Goal: Task Accomplishment & Management: Use online tool/utility

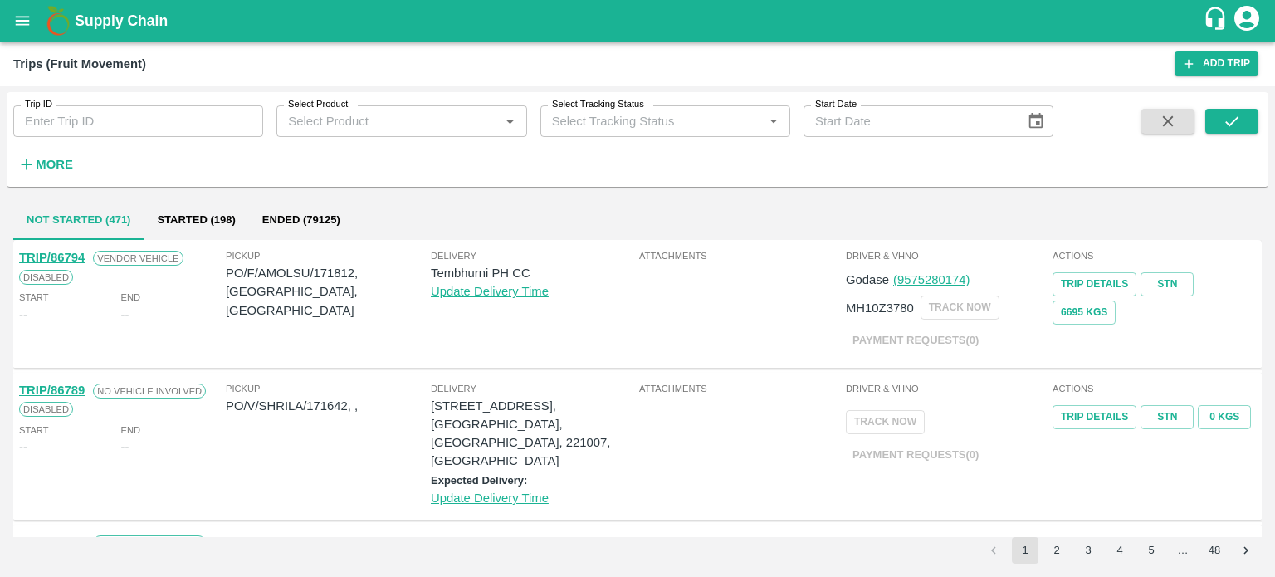
click at [65, 152] on button "More" at bounding box center [45, 164] width 64 height 28
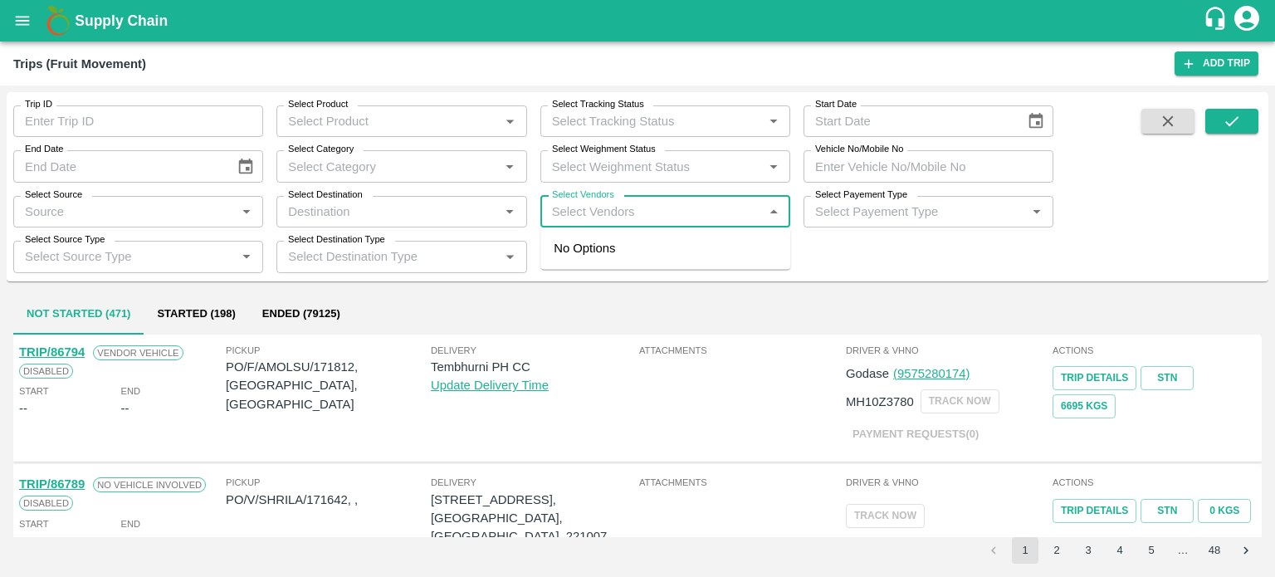
click at [590, 221] on input "Select Vendors" at bounding box center [651, 212] width 212 height 22
type input "hanif"
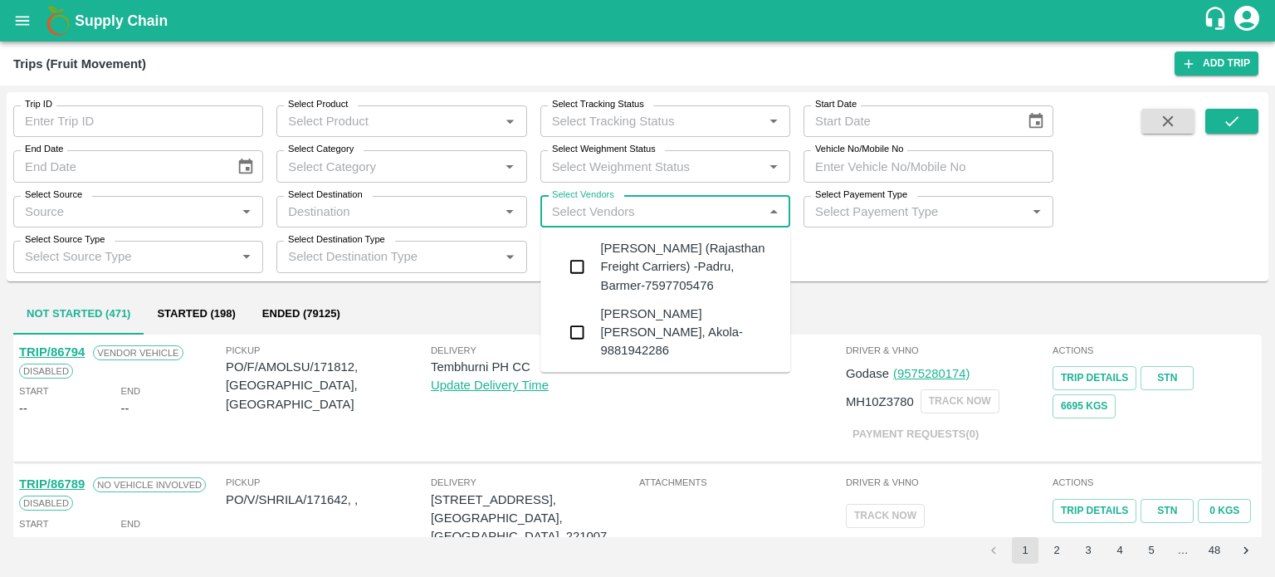
click at [620, 255] on div "[PERSON_NAME] (Rajasthan Freight Carriers) -Padru, Barmer-7597705476" at bounding box center [688, 267] width 177 height 56
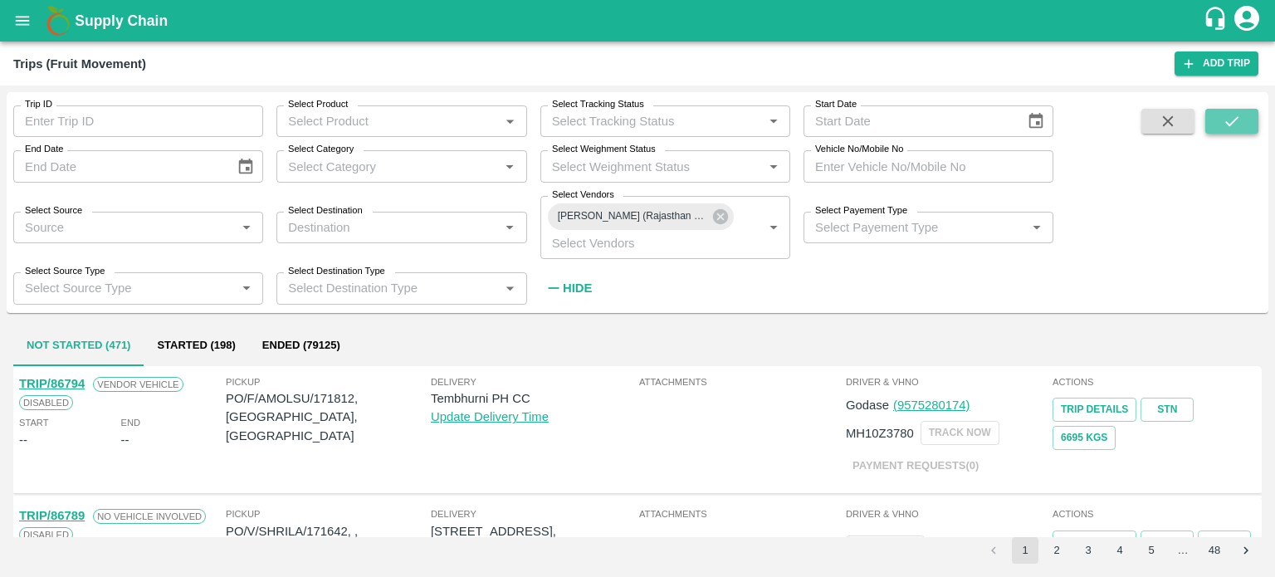
click at [1238, 119] on icon "submit" at bounding box center [1232, 121] width 18 height 18
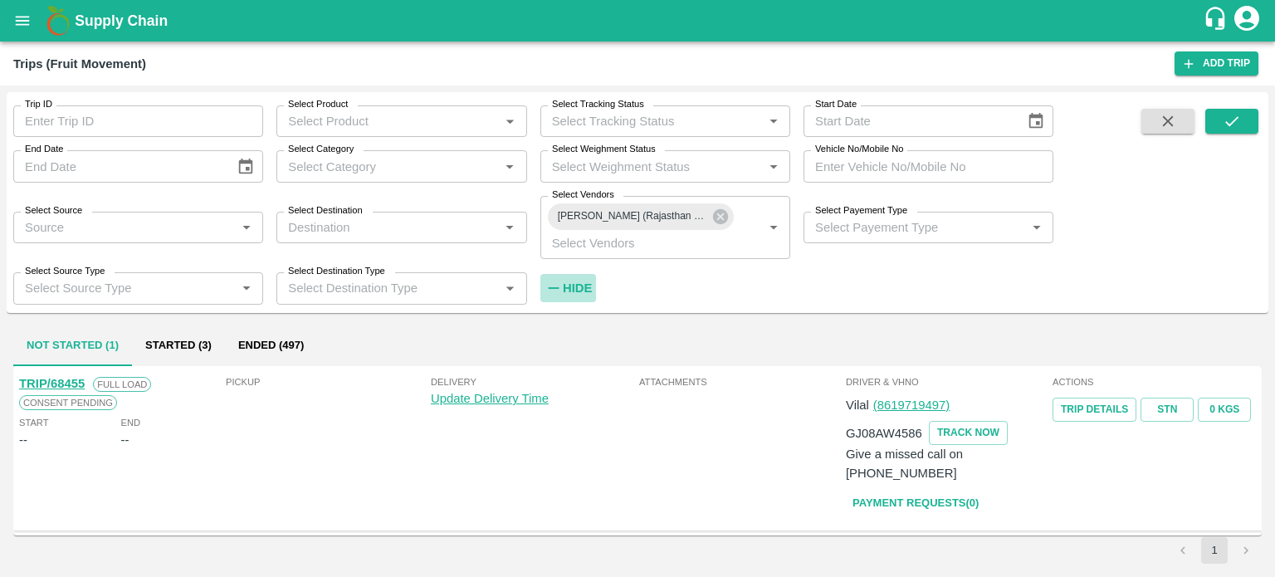
click at [561, 291] on icon "button" at bounding box center [554, 288] width 18 height 18
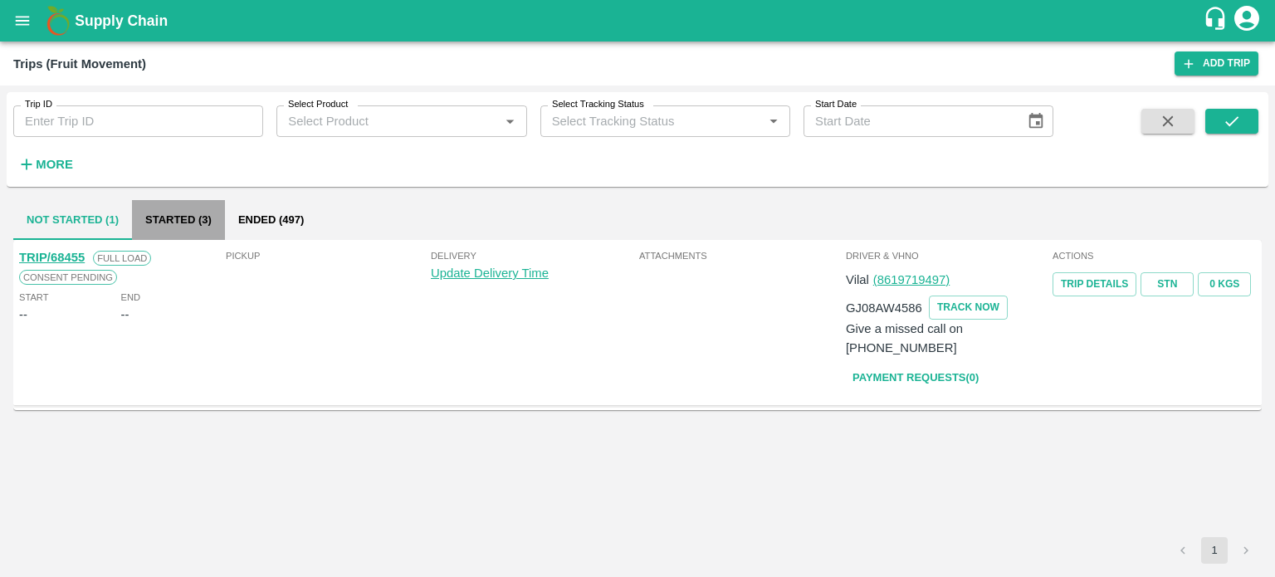
click at [193, 217] on button "Started (3)" at bounding box center [178, 220] width 93 height 40
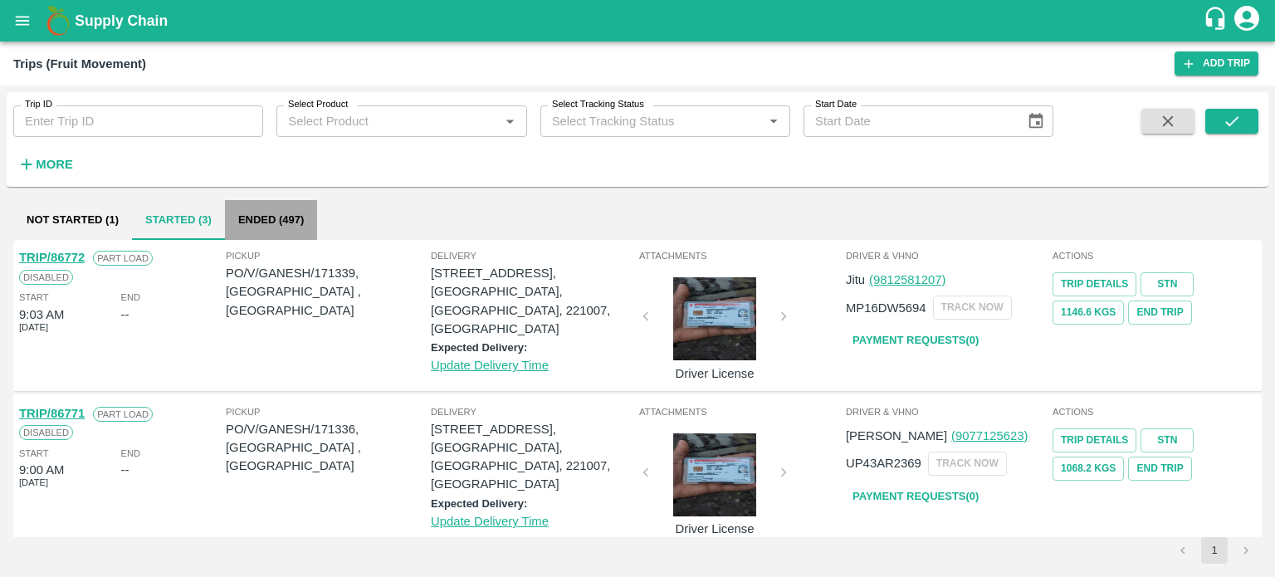
click at [275, 222] on button "Ended (497)" at bounding box center [271, 220] width 92 height 40
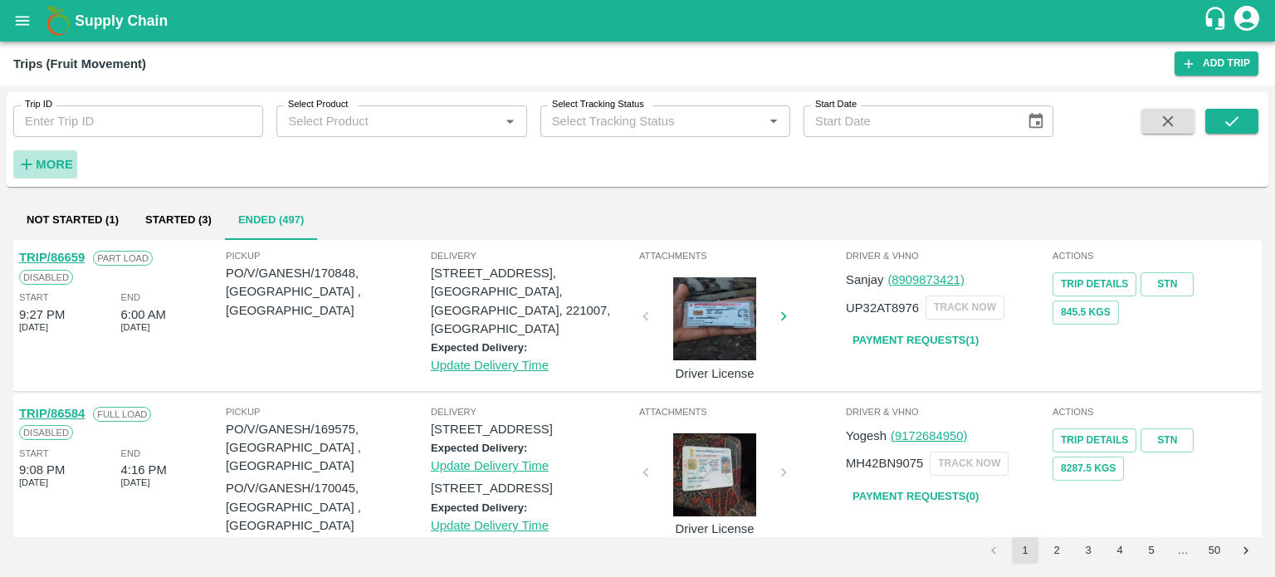
click at [75, 166] on button "More" at bounding box center [45, 164] width 64 height 28
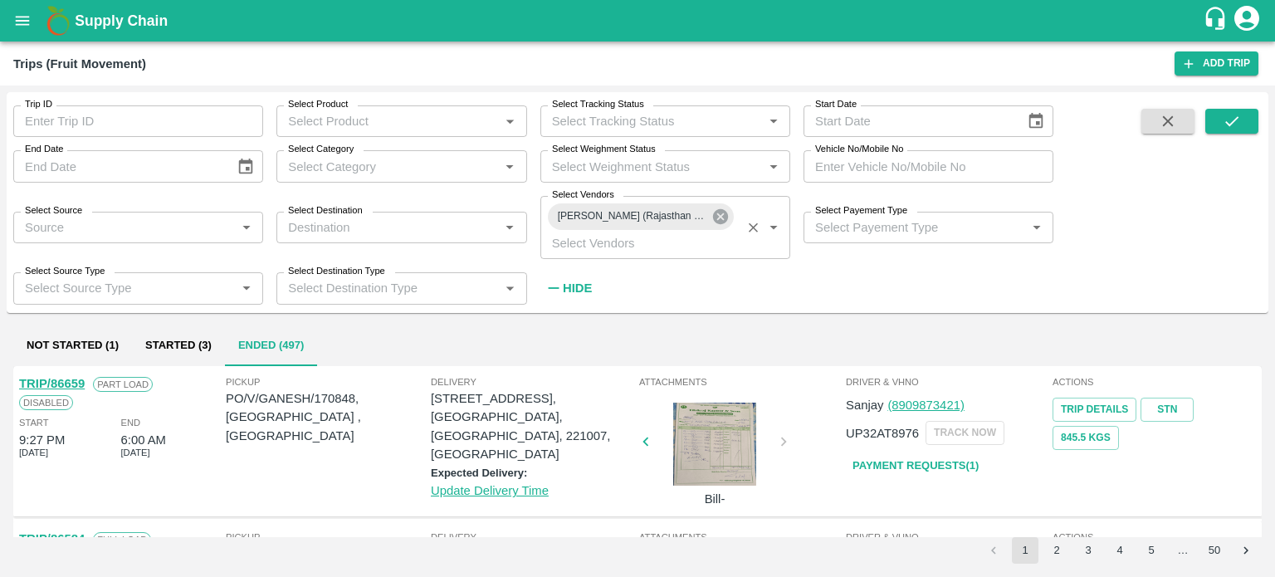
click at [721, 219] on icon at bounding box center [720, 216] width 15 height 15
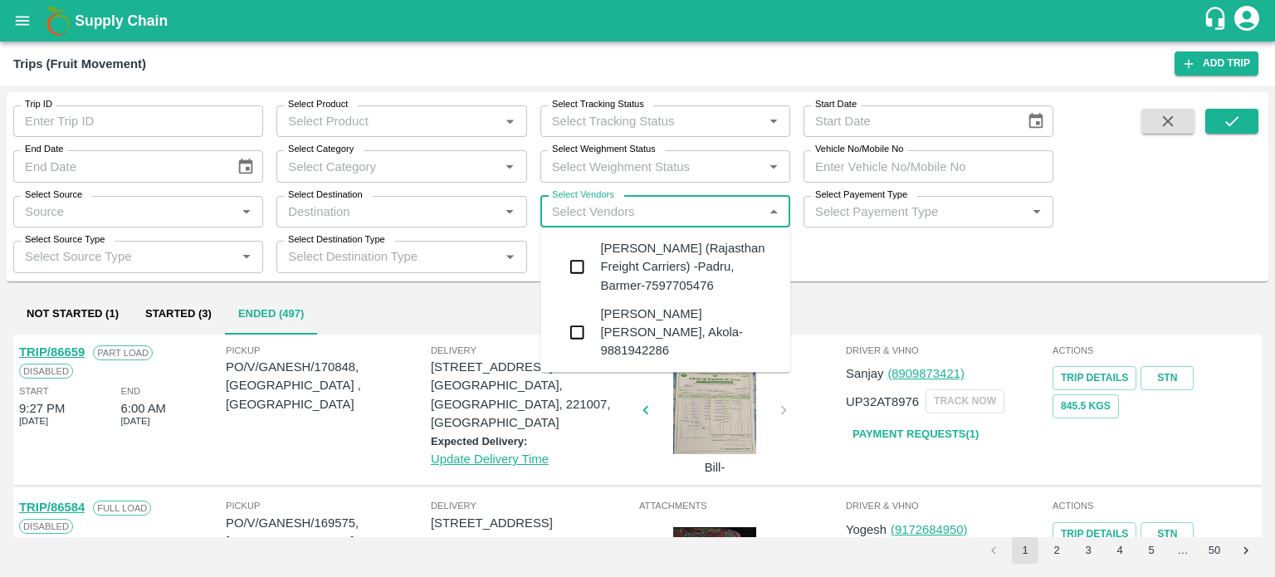
click at [638, 218] on input "Select Vendors" at bounding box center [651, 212] width 212 height 22
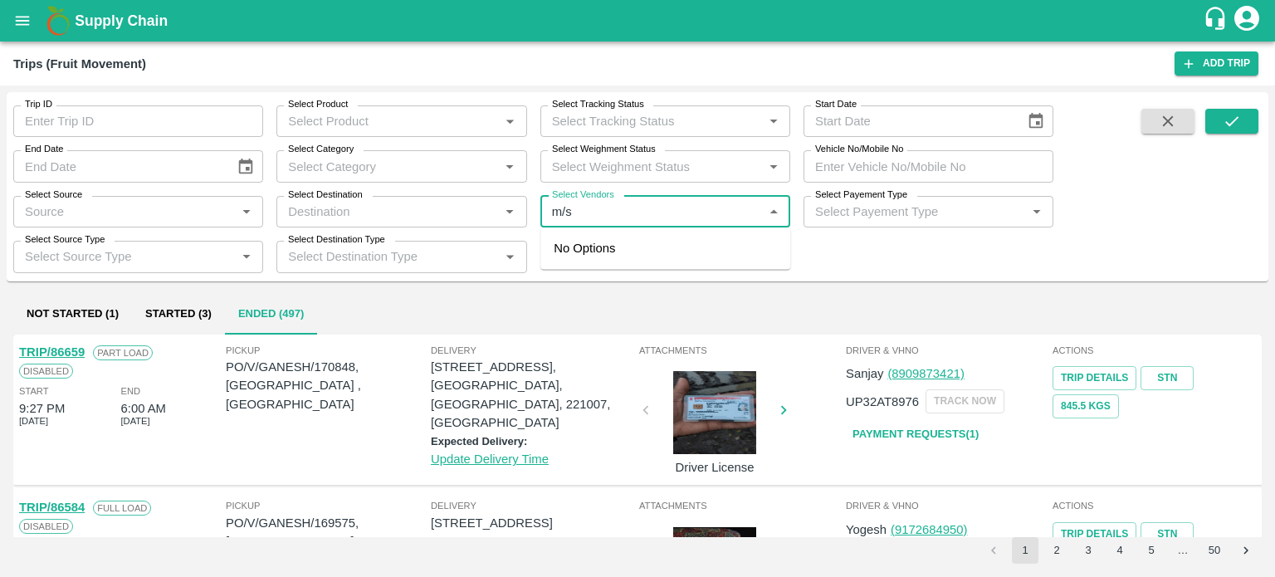
type input "m/s d"
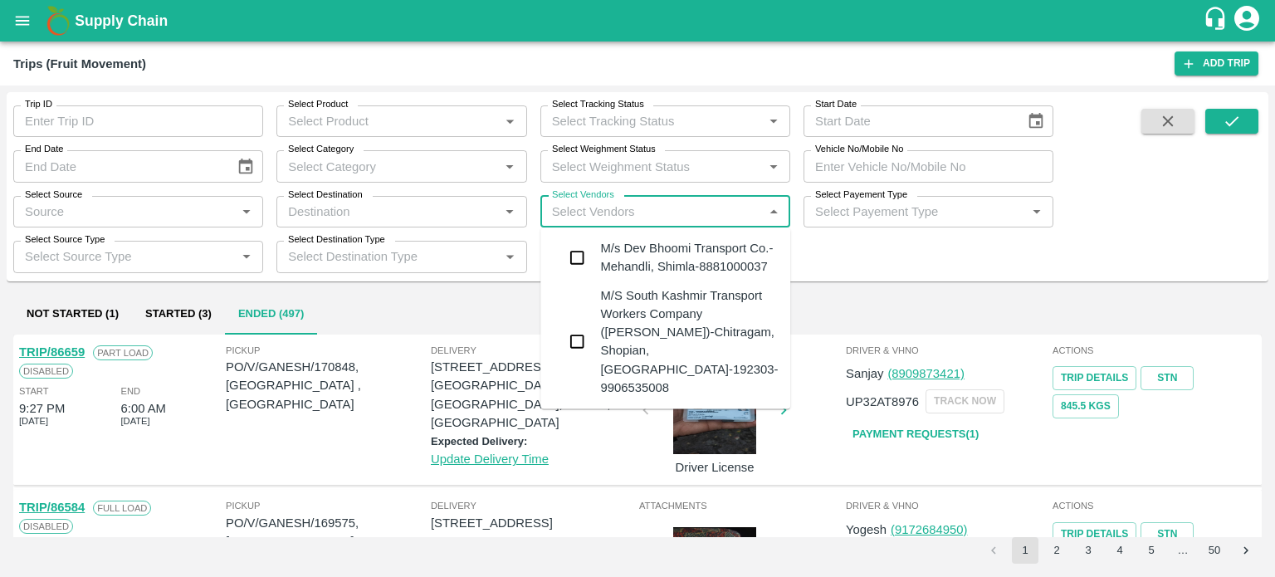
type input "v"
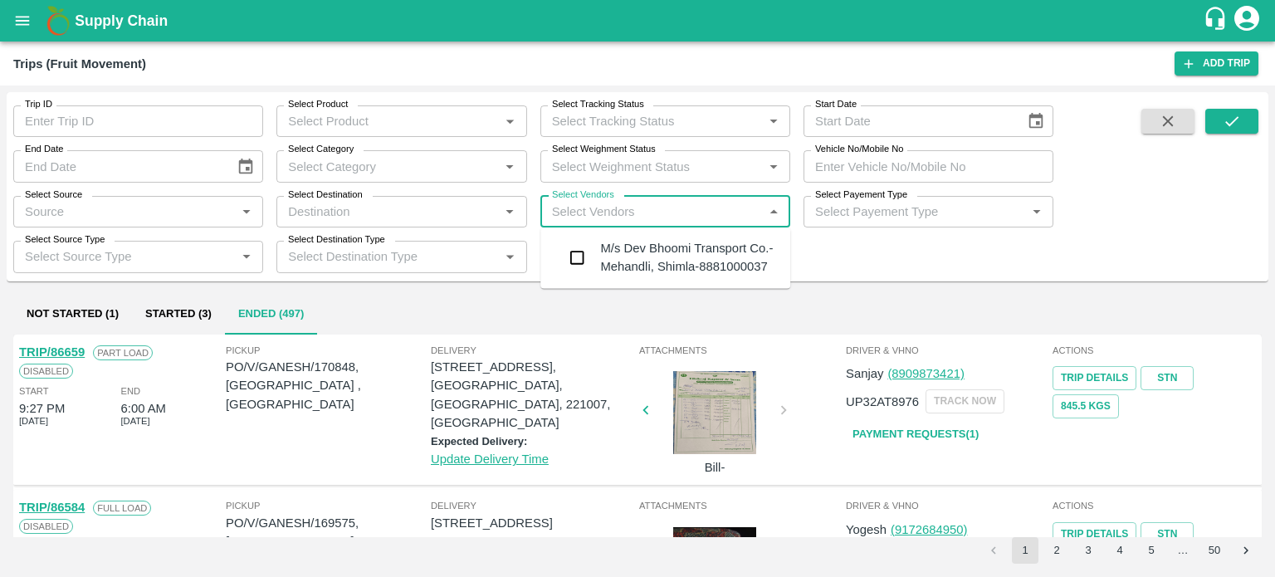
click at [684, 262] on div "M/s Dev Bhoomi Transport Co.-Mehandli, Shimla-8881000037" at bounding box center [688, 257] width 177 height 37
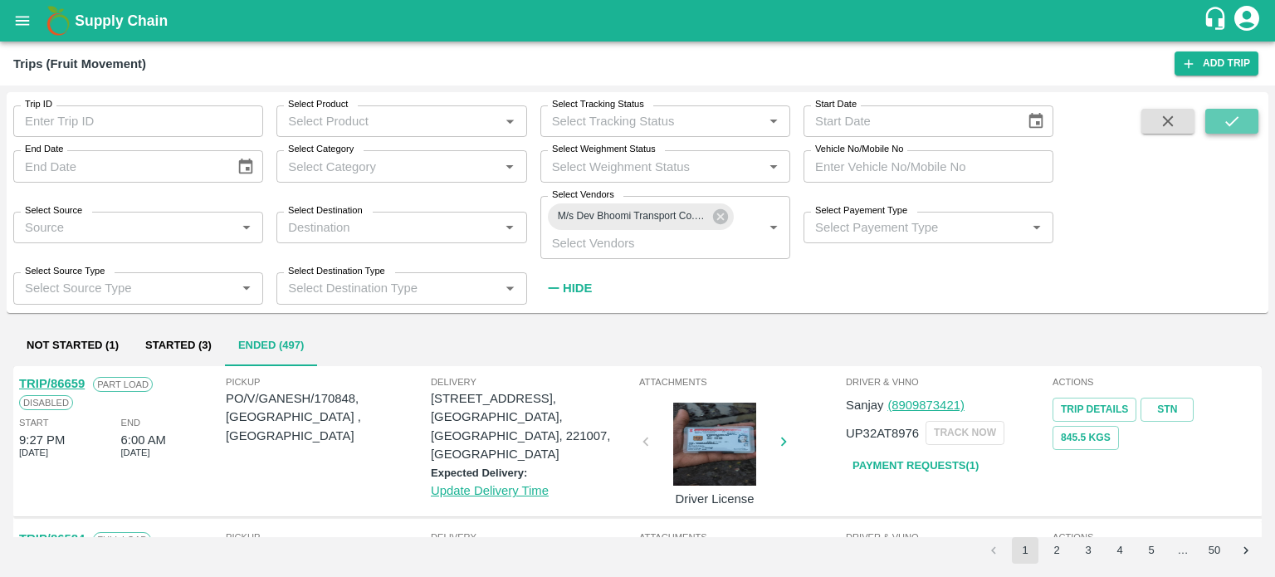
click at [1214, 129] on button "submit" at bounding box center [1231, 121] width 53 height 25
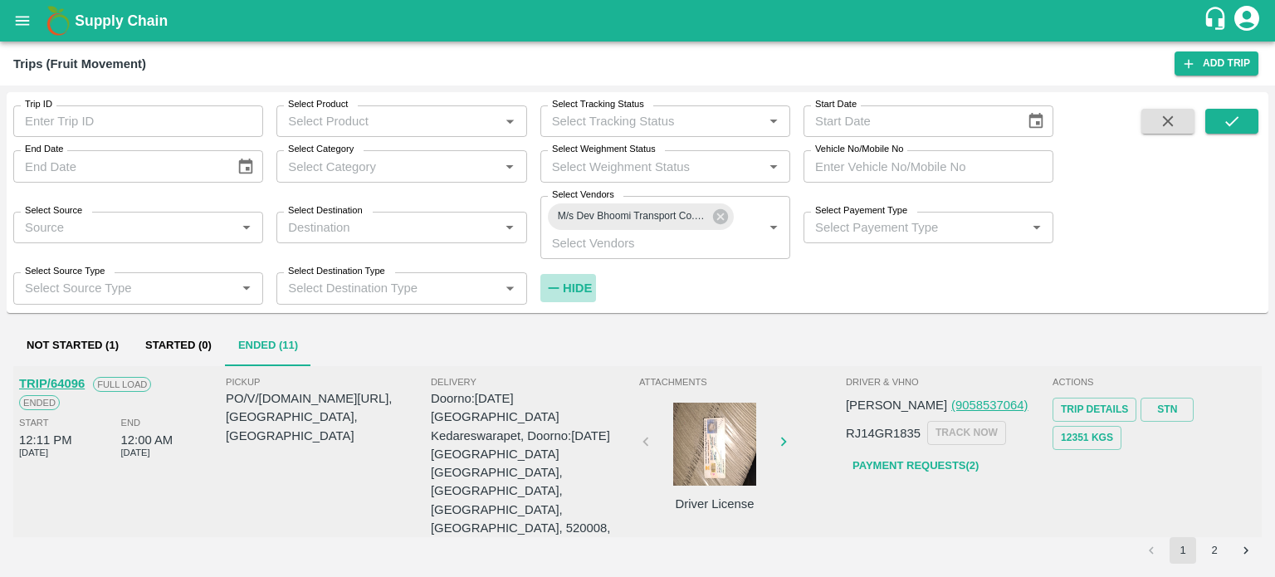
click at [574, 279] on h6 "Hide" at bounding box center [577, 288] width 29 height 22
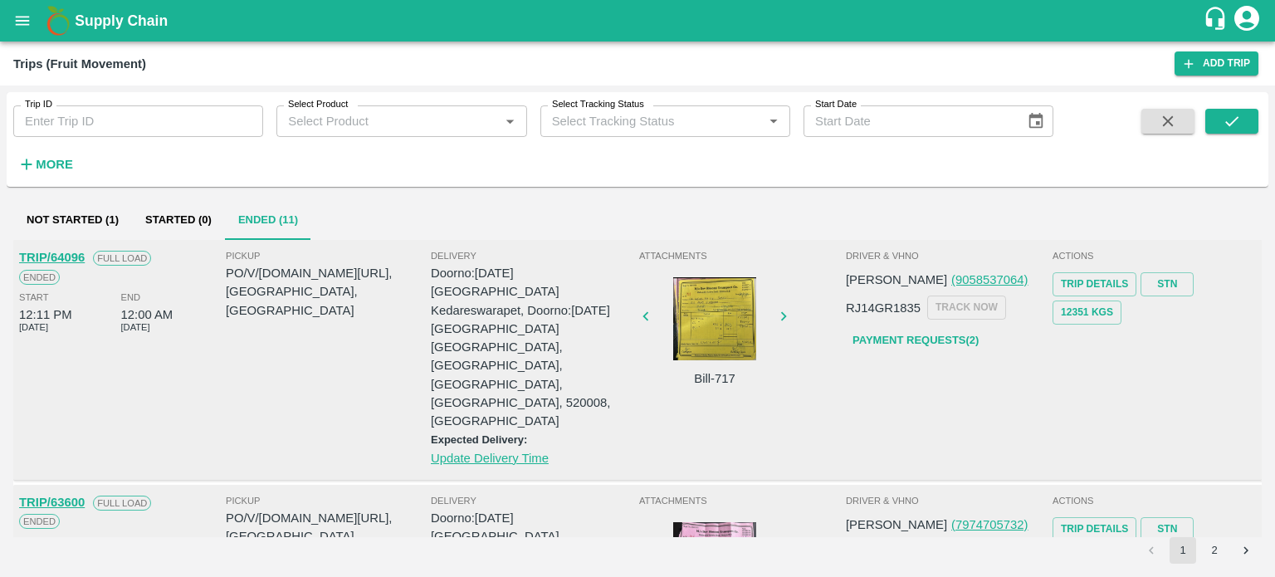
click at [234, 326] on div "Pickup PO/V/[DOMAIN_NAME][URL], [GEOGRAPHIC_DATA], [GEOGRAPHIC_DATA]" at bounding box center [328, 357] width 205 height 219
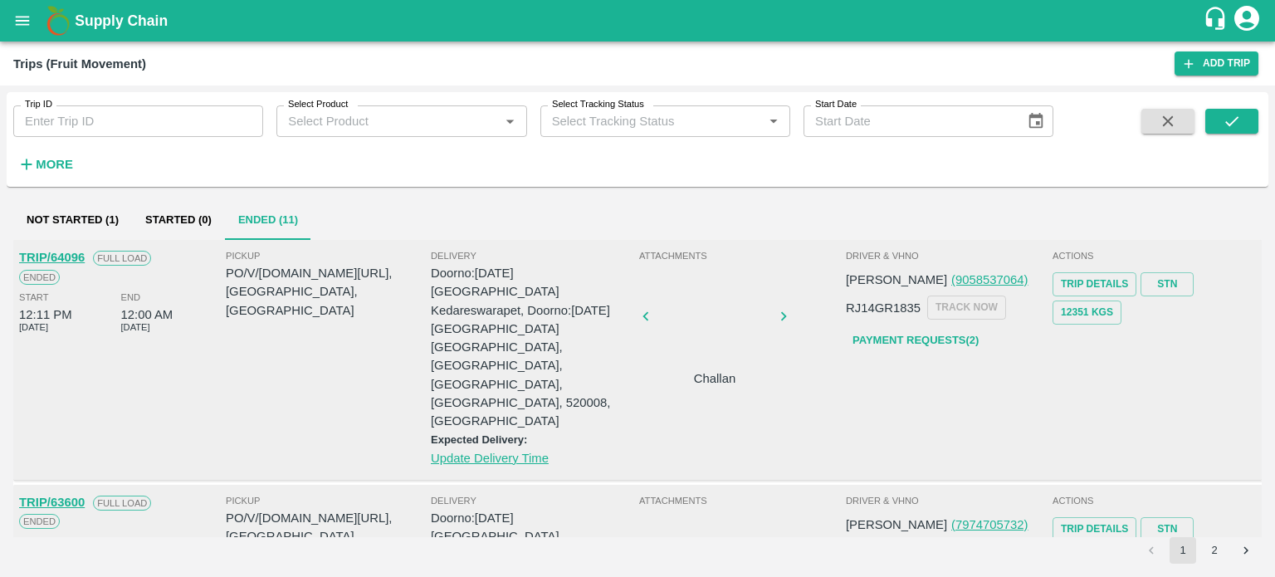
click at [711, 328] on div at bounding box center [714, 321] width 125 height 88
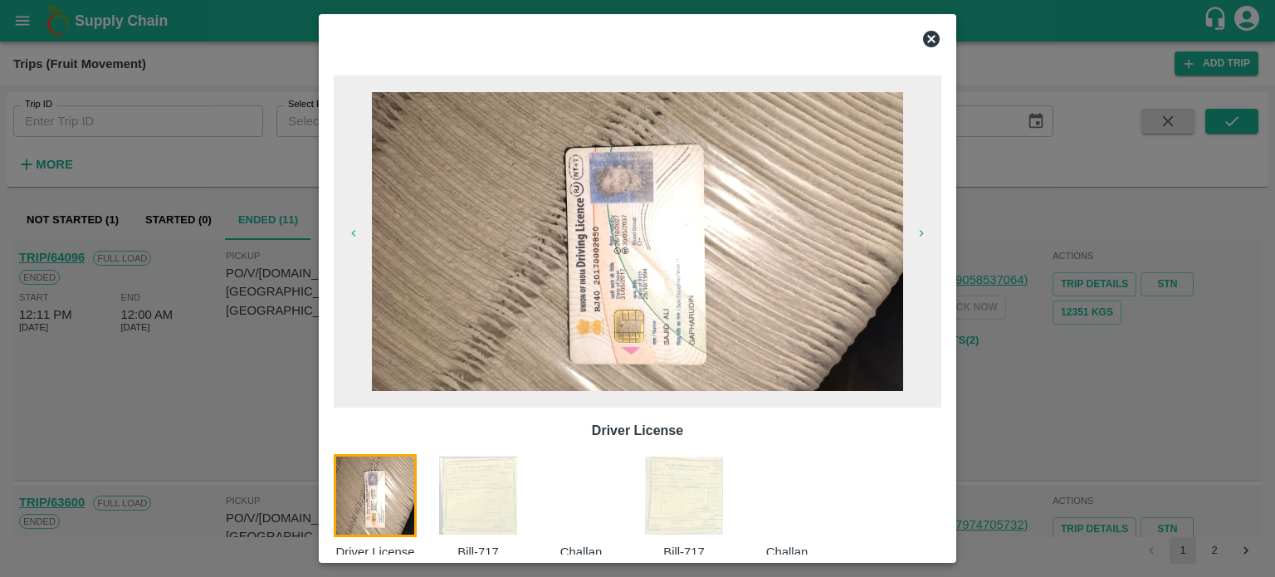
click at [706, 486] on img at bounding box center [683, 495] width 83 height 83
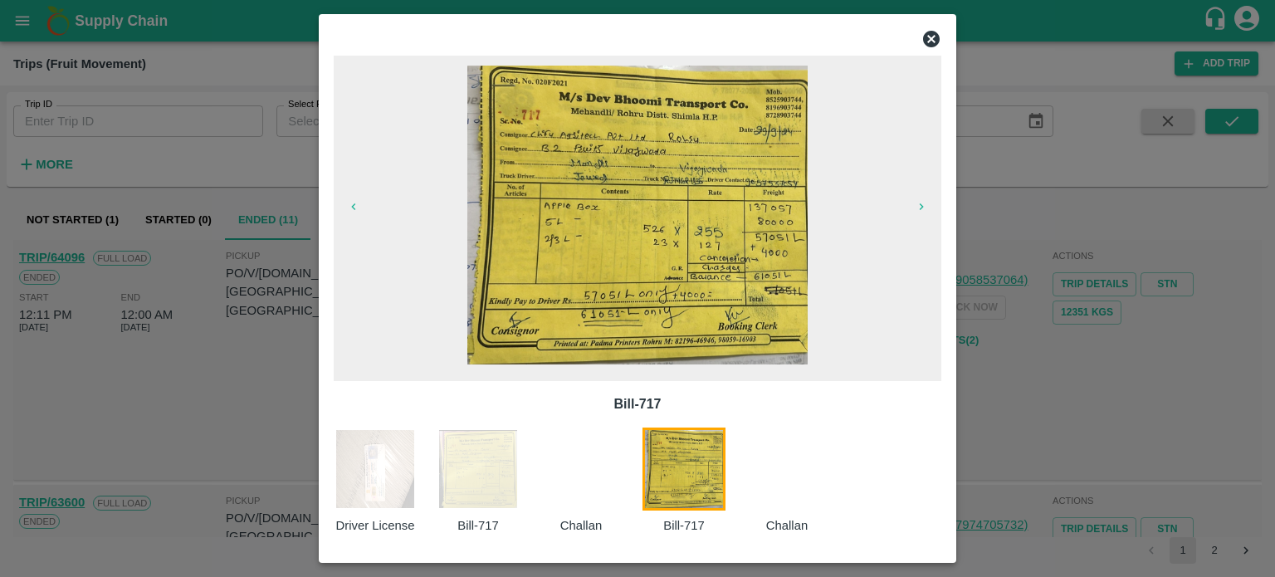
click at [1039, 388] on div at bounding box center [637, 288] width 1275 height 577
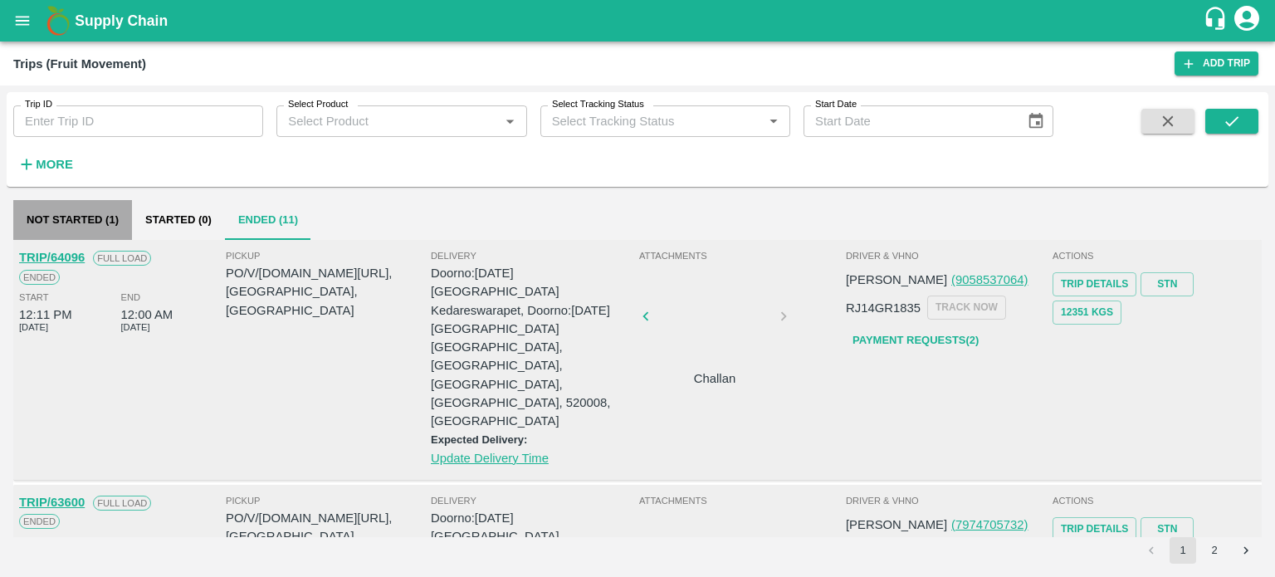
click at [103, 221] on button "Not Started (1)" at bounding box center [72, 220] width 119 height 40
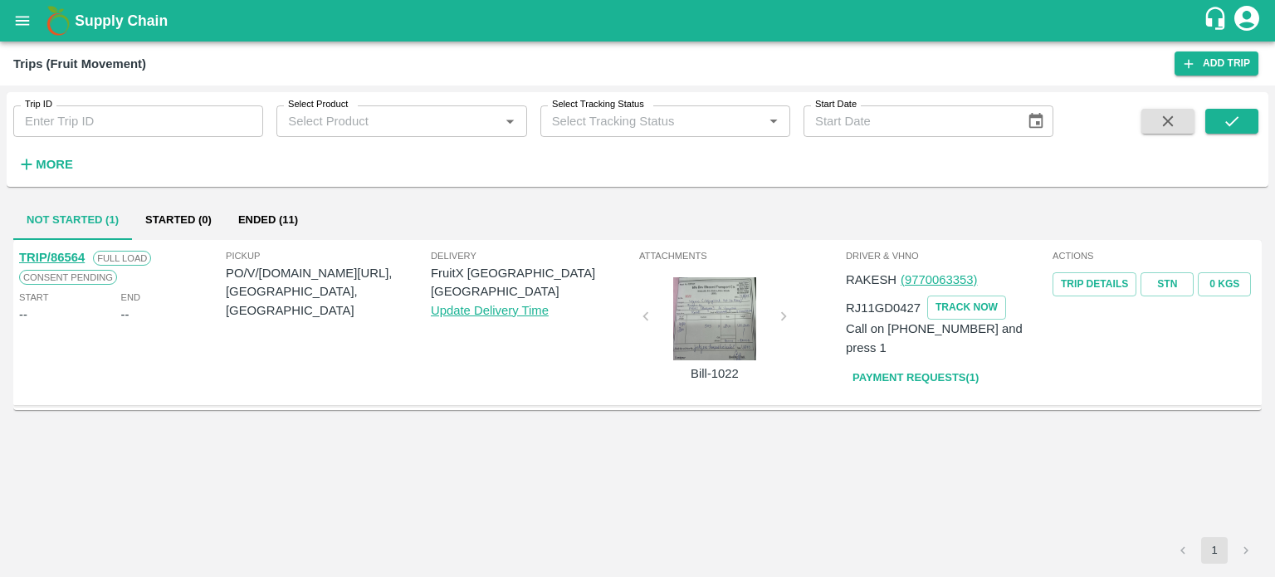
click at [167, 376] on div "TRIP/86564 Full Load Consent Pending Start -- End --" at bounding box center [120, 322] width 207 height 156
click at [711, 340] on div at bounding box center [714, 318] width 125 height 83
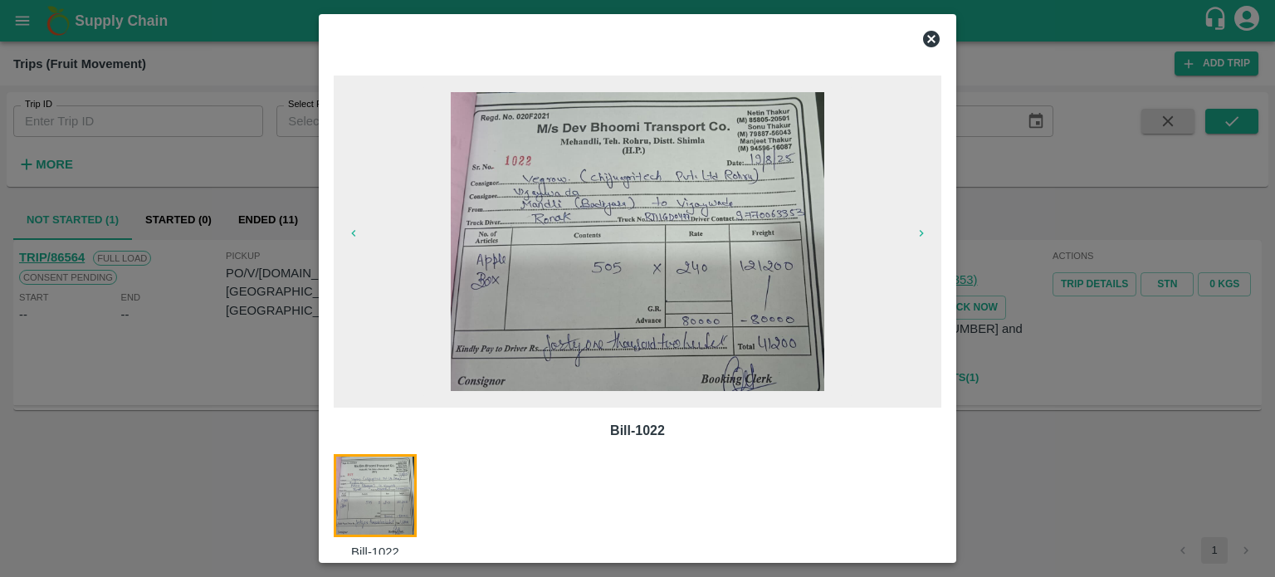
click at [931, 41] on icon at bounding box center [931, 39] width 17 height 17
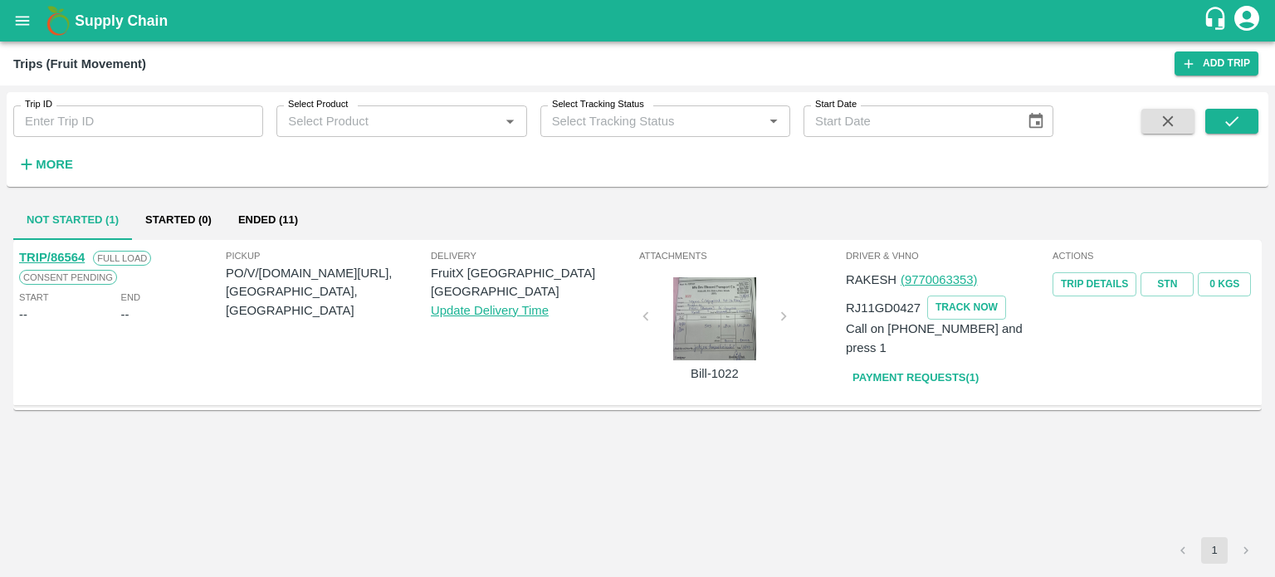
click at [761, 534] on div "TRIP/86564 Full Load Consent Pending Start -- End -- Pickup PO/V/[DOMAIN_NAME][…" at bounding box center [637, 388] width 1248 height 297
click at [880, 511] on div "TRIP/86564 Full Load Consent Pending Start -- End -- Pickup PO/V/[DOMAIN_NAME][…" at bounding box center [637, 388] width 1248 height 297
click at [212, 526] on div "TRIP/86564 Full Load Consent Pending Start -- End -- Pickup PO/V/[DOMAIN_NAME][…" at bounding box center [637, 388] width 1248 height 297
